Goal: Contribute content: Add original content to the website for others to see

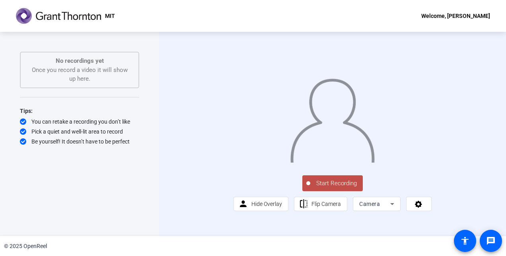
click at [391, 205] on icon at bounding box center [392, 204] width 4 height 2
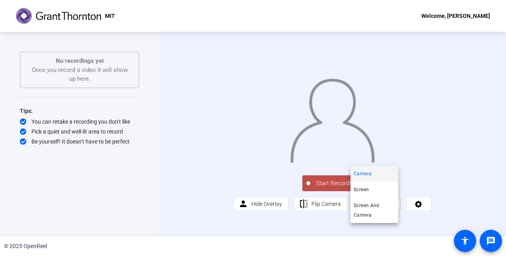
click at [415, 229] on div at bounding box center [253, 128] width 506 height 256
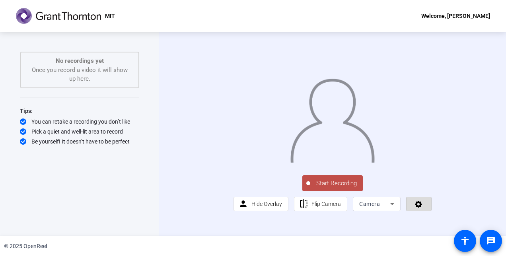
click at [416, 208] on icon at bounding box center [418, 204] width 9 height 8
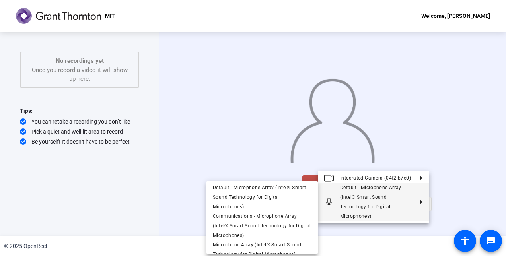
click at [104, 170] on div at bounding box center [253, 128] width 506 height 256
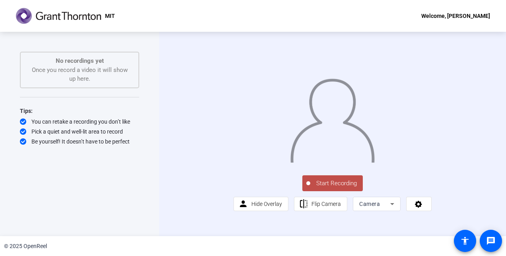
click at [335, 188] on span "Start Recording" at bounding box center [336, 183] width 53 height 9
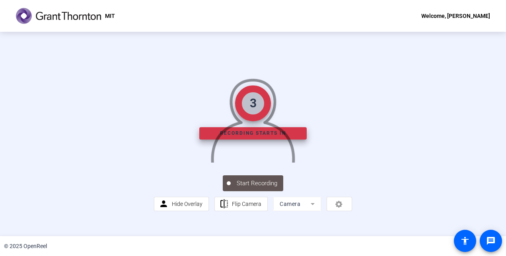
scroll to position [0, 0]
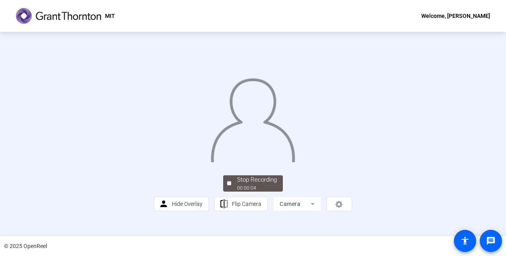
click at [254, 162] on img at bounding box center [253, 117] width 86 height 89
click at [243, 185] on div "Stop Recording" at bounding box center [257, 179] width 40 height 9
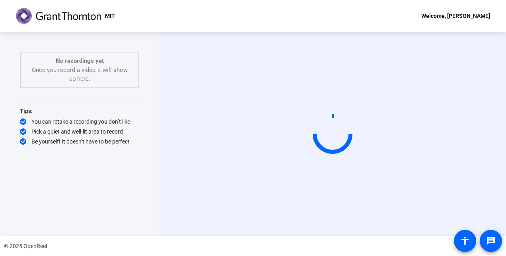
scroll to position [0, 0]
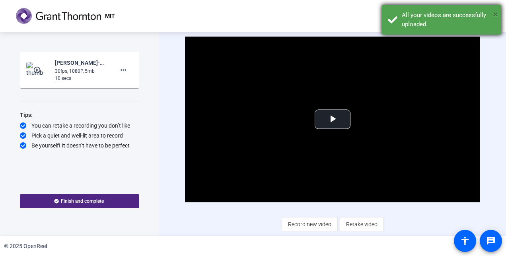
click at [496, 12] on span "×" at bounding box center [495, 15] width 4 height 10
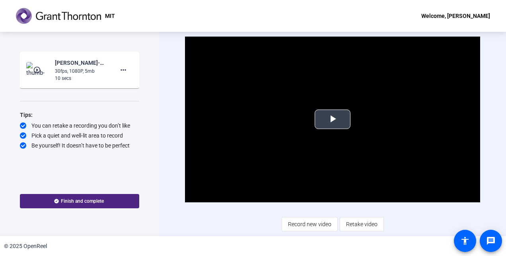
click at [333, 119] on span "Video Player" at bounding box center [333, 119] width 0 height 0
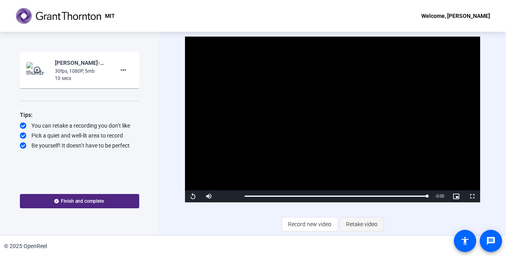
click at [359, 223] on span "Retake video" at bounding box center [361, 224] width 31 height 15
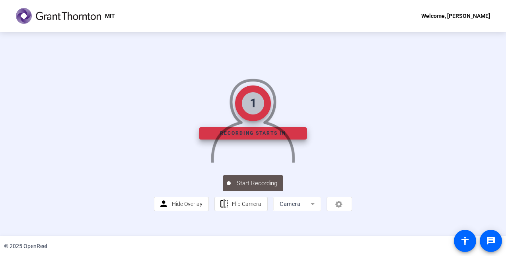
drag, startPoint x: 239, startPoint y: 14, endPoint x: 287, endPoint y: -1, distance: 50.1
click at [287, 0] on html "Accessibility Screen-Reader Guide, Feedback, and Issue Reporting | New window M…" at bounding box center [253, 128] width 506 height 256
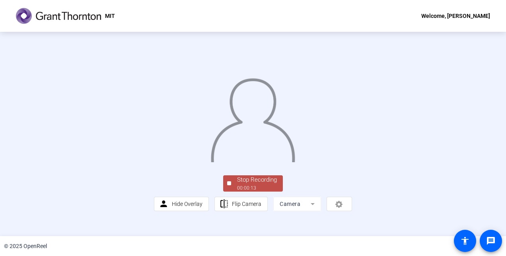
scroll to position [48, 0]
click at [245, 185] on div "Stop Recording" at bounding box center [257, 179] width 40 height 9
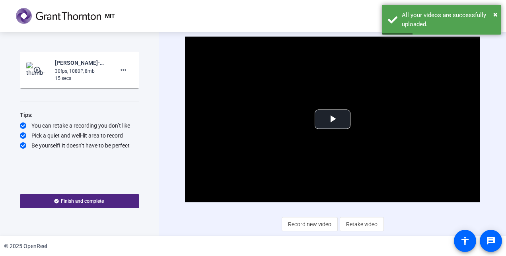
click at [358, 223] on span "Retake video" at bounding box center [361, 224] width 31 height 15
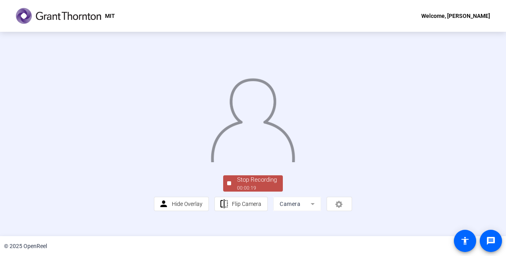
scroll to position [48, 0]
click at [265, 185] on div "Stop Recording" at bounding box center [257, 179] width 40 height 9
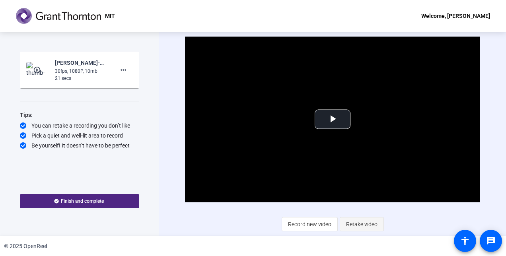
click at [356, 224] on span "Retake video" at bounding box center [361, 224] width 31 height 15
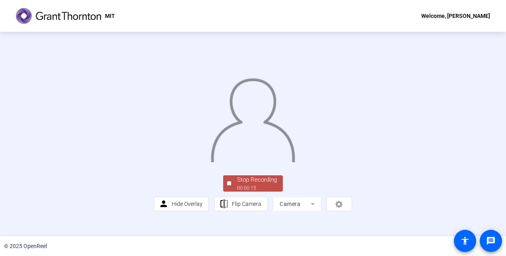
scroll to position [48, 0]
click at [255, 185] on div "Stop Recording" at bounding box center [257, 179] width 40 height 9
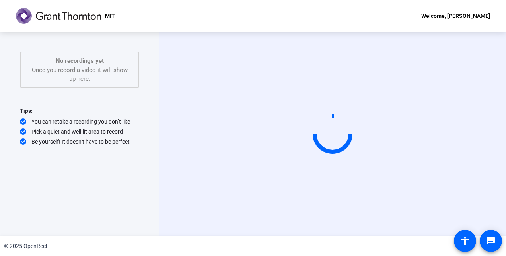
scroll to position [0, 0]
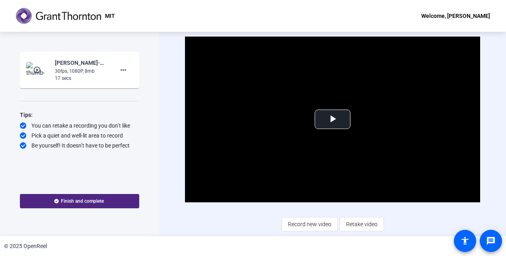
click at [355, 224] on span "Retake video" at bounding box center [361, 224] width 31 height 15
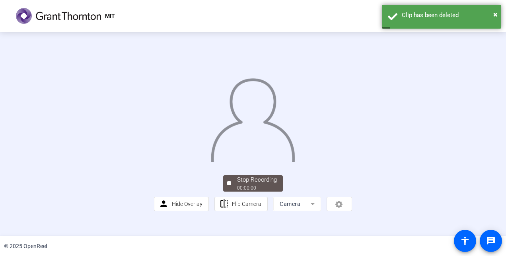
scroll to position [48, 0]
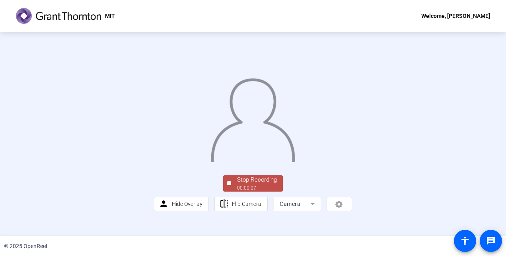
click at [267, 185] on div "Stop Recording" at bounding box center [257, 179] width 40 height 9
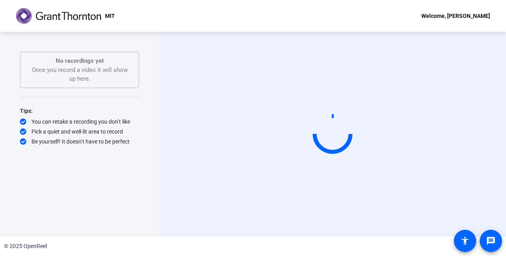
click at [496, 174] on div "Start Recording" at bounding box center [332, 134] width 347 height 204
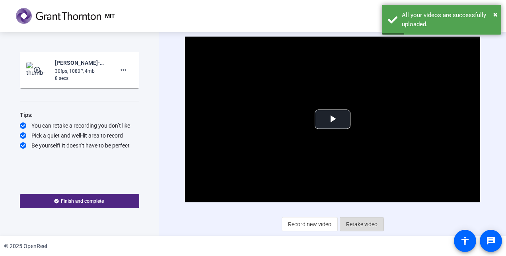
click at [355, 226] on span "Retake video" at bounding box center [361, 224] width 31 height 15
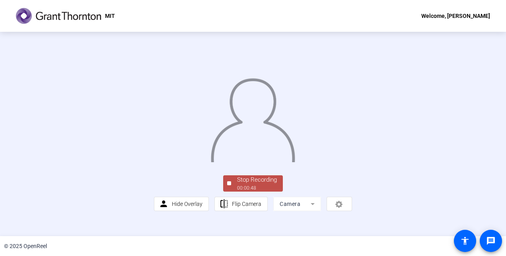
scroll to position [48, 0]
click at [246, 185] on div "Stop Recording" at bounding box center [257, 179] width 40 height 9
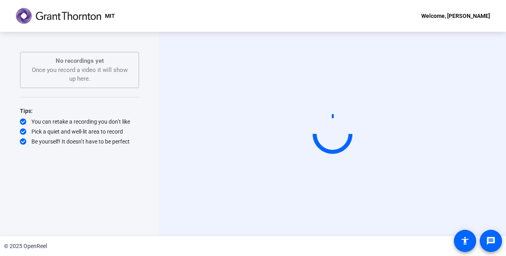
scroll to position [0, 0]
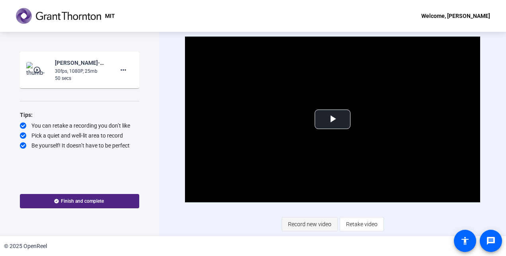
click at [313, 225] on span "Record new video" at bounding box center [309, 224] width 43 height 15
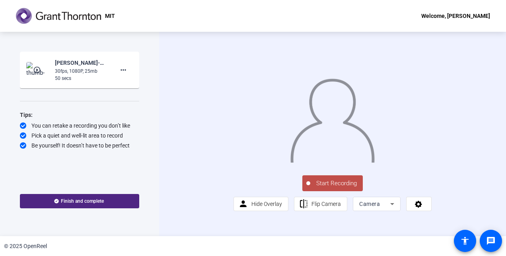
click at [324, 188] on span "Start Recording" at bounding box center [336, 183] width 53 height 9
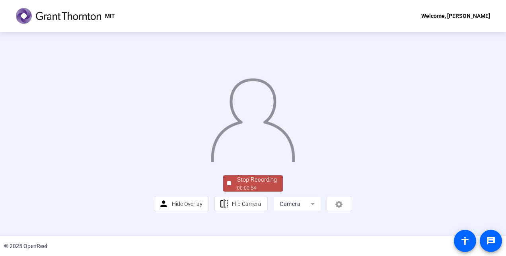
scroll to position [48, 0]
click at [257, 185] on div "Stop Recording" at bounding box center [257, 179] width 40 height 9
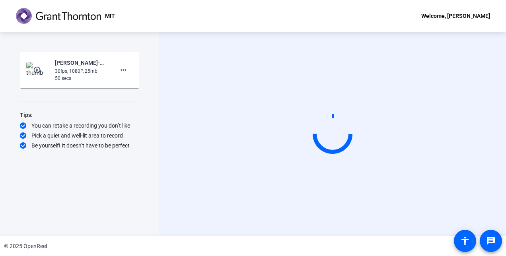
scroll to position [0, 0]
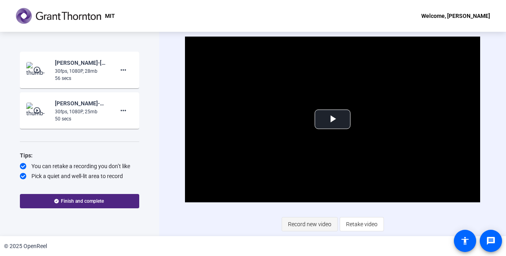
click at [305, 224] on span "Record new video" at bounding box center [309, 224] width 43 height 15
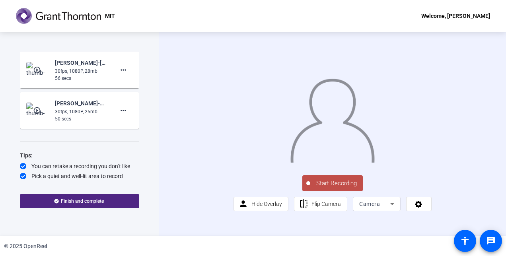
click at [333, 188] on span "Start Recording" at bounding box center [336, 183] width 53 height 9
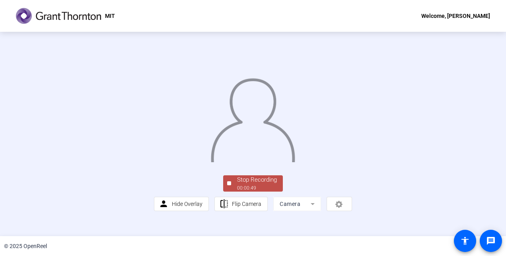
scroll to position [48, 0]
click at [237, 185] on div "Stop Recording" at bounding box center [257, 179] width 40 height 9
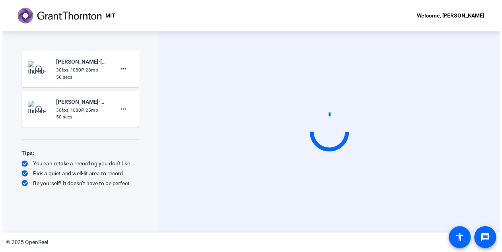
scroll to position [0, 0]
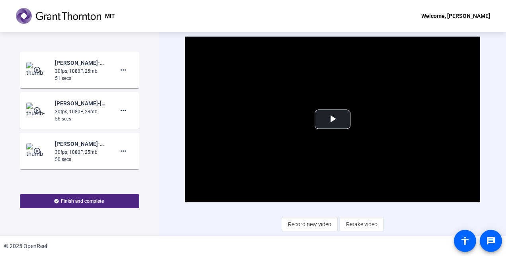
click at [497, 78] on div "Video Player is loading. Play Video Play Mute Current Time 0:00 / Duration 0:50…" at bounding box center [332, 134] width 347 height 204
click at [57, 197] on span at bounding box center [79, 201] width 119 height 19
